Goal: Entertainment & Leisure: Consume media (video, audio)

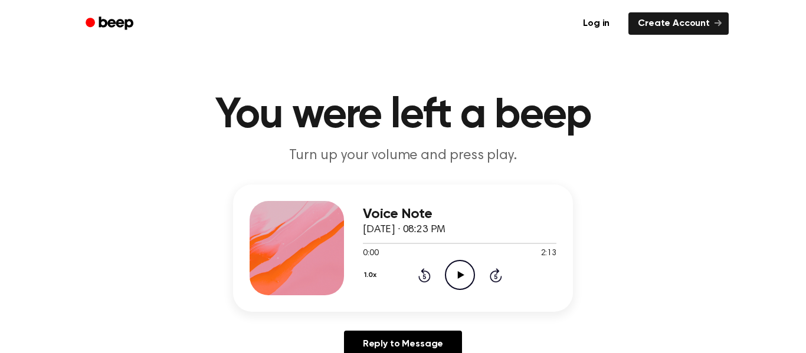
click at [461, 276] on icon at bounding box center [460, 275] width 6 height 8
click at [458, 273] on icon at bounding box center [460, 275] width 6 height 8
click at [458, 273] on icon "Pause Audio" at bounding box center [460, 275] width 30 height 30
click at [458, 273] on icon at bounding box center [460, 275] width 6 height 8
click at [458, 273] on icon "Pause Audio" at bounding box center [460, 275] width 30 height 30
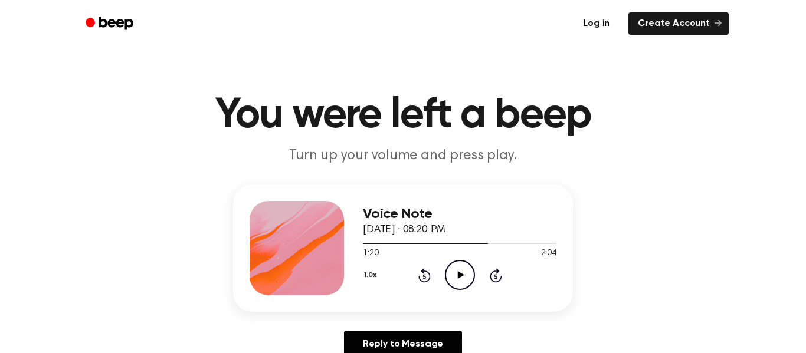
click at [459, 275] on icon at bounding box center [460, 275] width 6 height 8
click at [461, 267] on icon "Play Audio" at bounding box center [460, 275] width 30 height 30
